Goal: Task Accomplishment & Management: Use online tool/utility

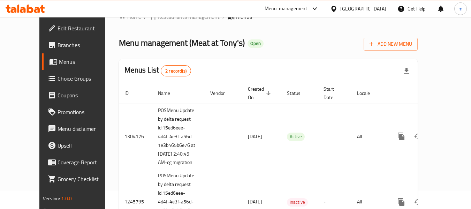
scroll to position [35, 0]
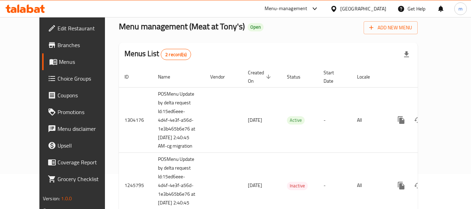
click at [44, 72] on link "Choice Groups" at bounding box center [80, 78] width 76 height 17
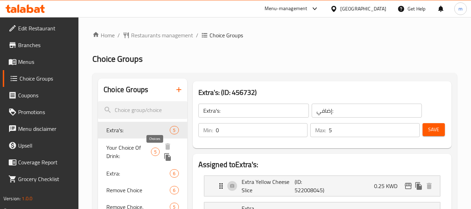
click at [152, 150] on span "5" at bounding box center [155, 151] width 8 height 7
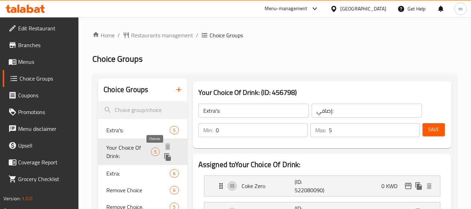
type input "Your Choice Of Drink:"
type input "اختيارك من المشروب:"
type input "1"
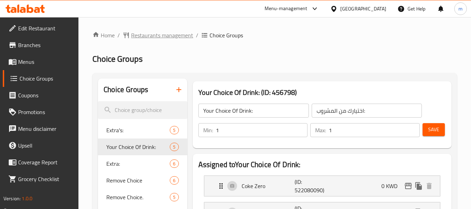
click at [167, 35] on span "Restaurants management" at bounding box center [162, 35] width 62 height 8
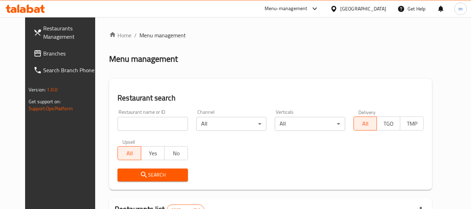
click at [378, 4] on div "[GEOGRAPHIC_DATA]" at bounding box center [358, 8] width 67 height 17
click at [376, 10] on div "[GEOGRAPHIC_DATA]" at bounding box center [363, 9] width 46 height 8
